Goal: Information Seeking & Learning: Learn about a topic

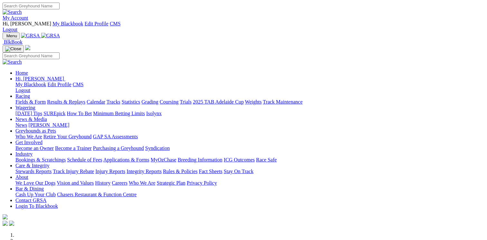
scroll to position [115, 0]
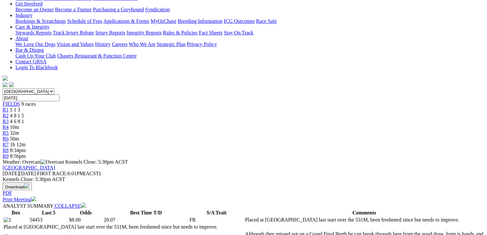
scroll to position [151, 0]
